Goal: Task Accomplishment & Management: Use online tool/utility

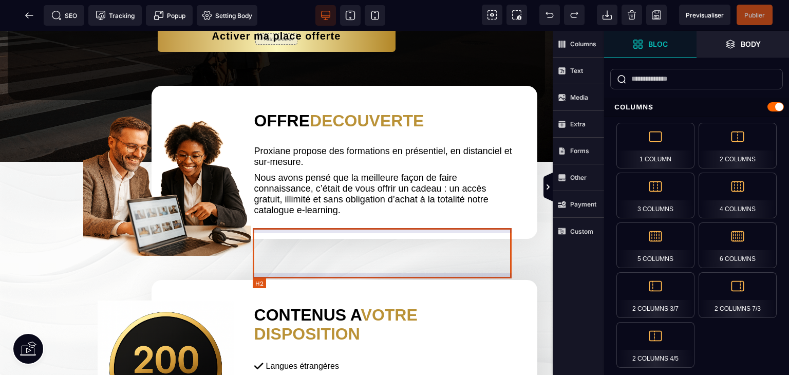
scroll to position [185, 0]
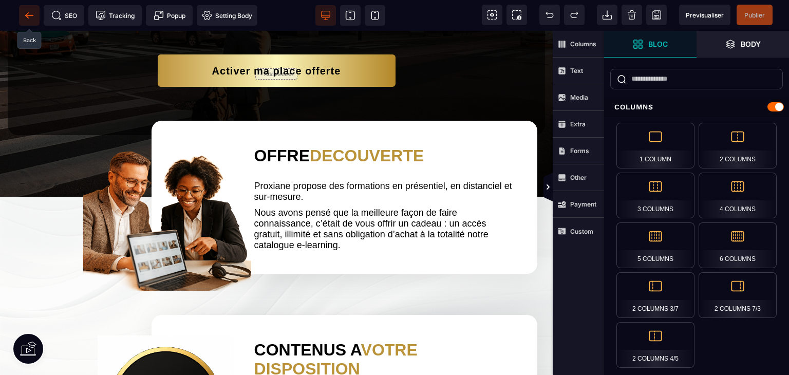
click at [27, 10] on icon at bounding box center [29, 15] width 10 height 10
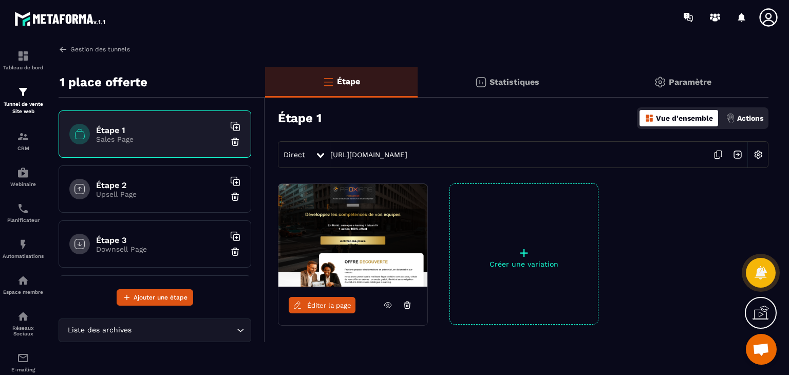
click at [107, 46] on link "Gestion des tunnels" at bounding box center [94, 49] width 71 height 9
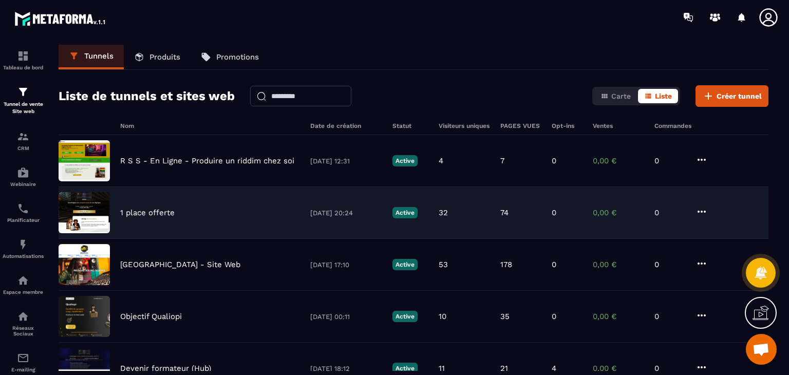
click at [148, 199] on div "1 place offerte [DATE] 20:24 Active 32 74 0 0,00 € 0" at bounding box center [414, 213] width 710 height 52
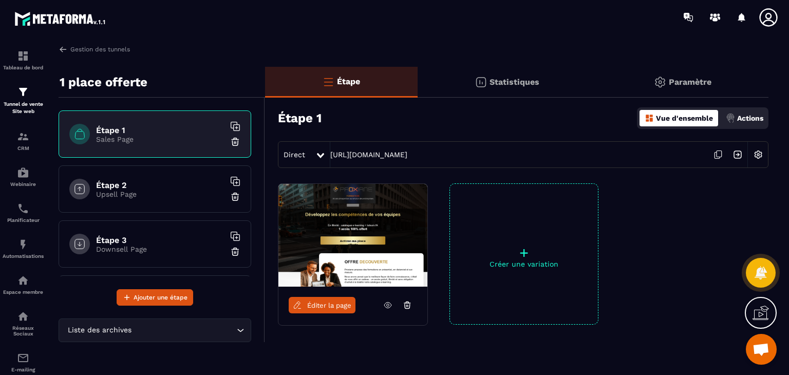
click at [716, 151] on icon at bounding box center [718, 154] width 5 height 6
click at [686, 81] on p "Paramètre" at bounding box center [690, 82] width 43 height 10
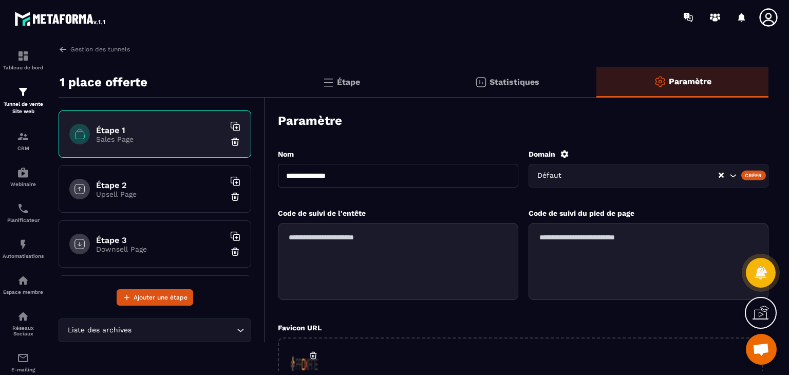
click at [348, 84] on p "Étape" at bounding box center [348, 82] width 23 height 10
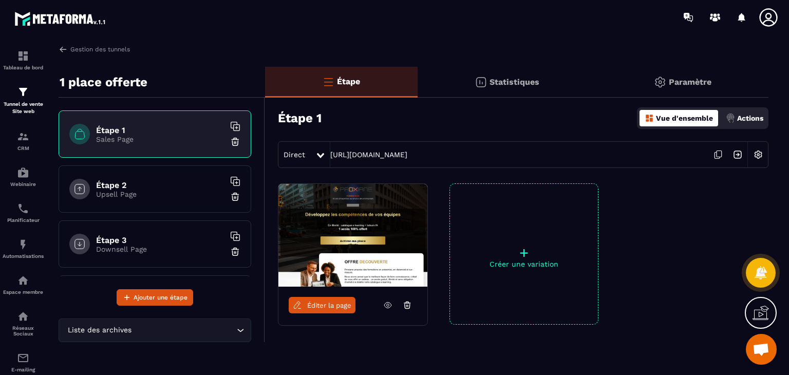
click at [758, 152] on img at bounding box center [758, 155] width 20 height 20
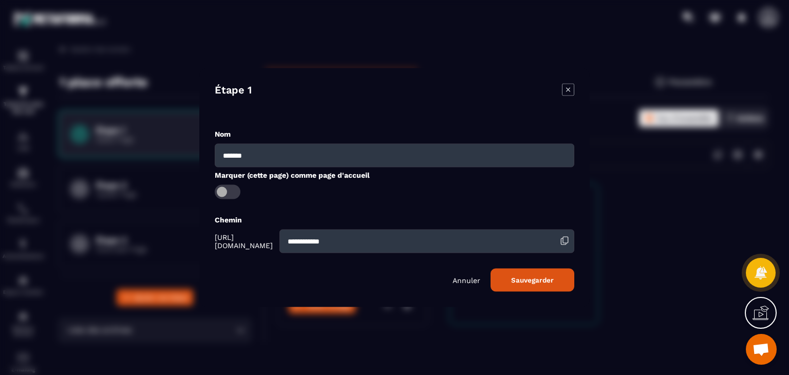
click at [567, 85] on icon "Modal window" at bounding box center [568, 90] width 12 height 12
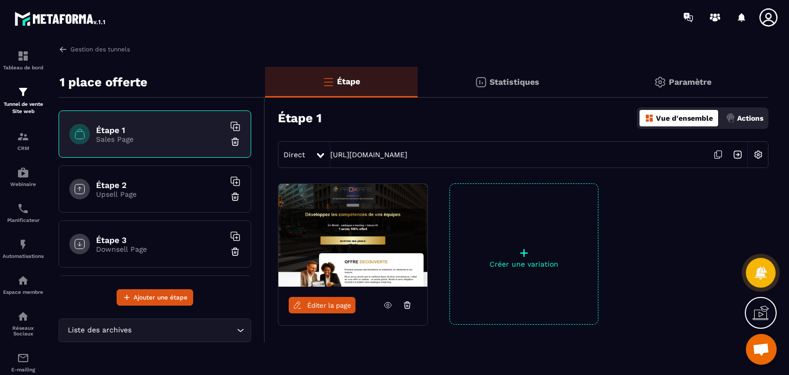
click at [329, 300] on link "Éditer la page" at bounding box center [322, 305] width 67 height 16
